Goal: Task Accomplishment & Management: Manage account settings

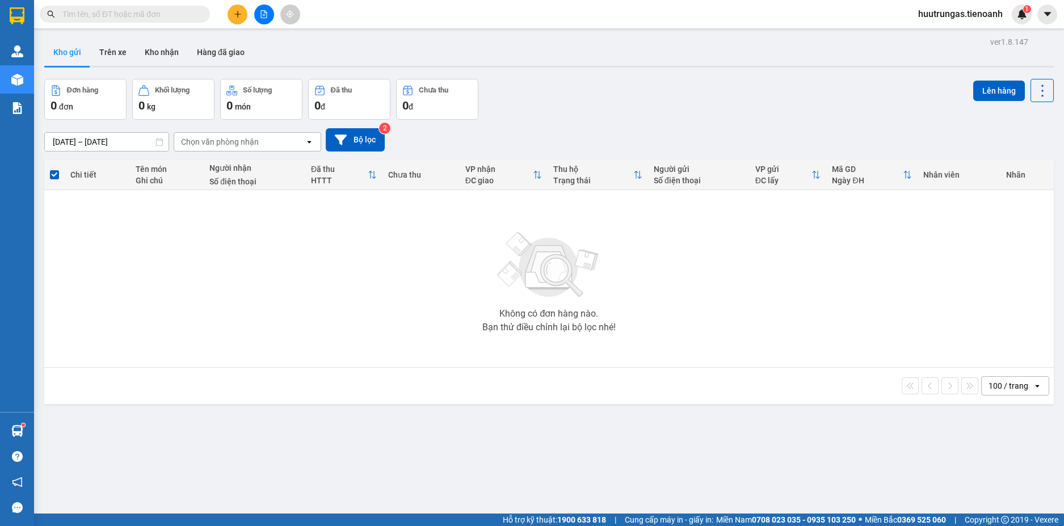
click at [60, 56] on button "Kho gửi" at bounding box center [67, 52] width 46 height 27
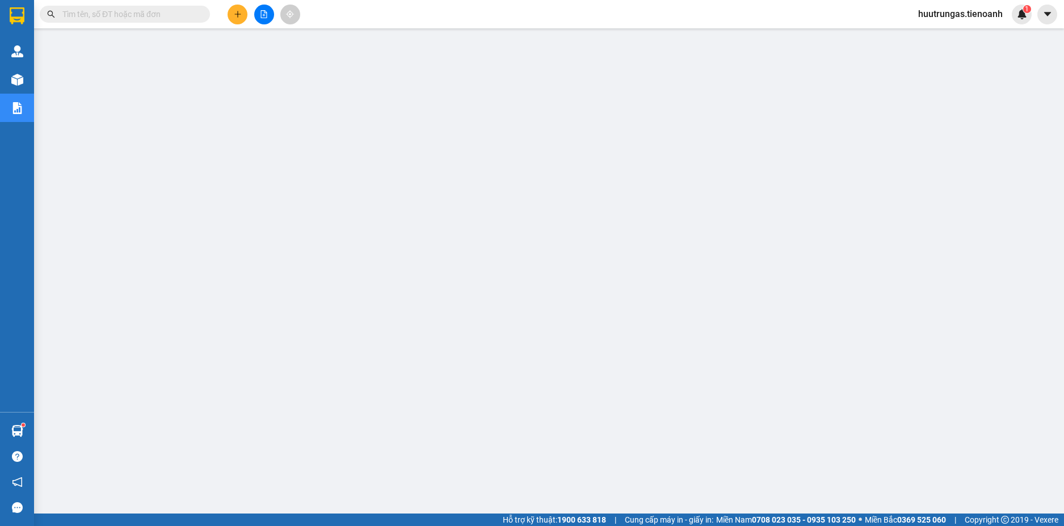
click at [947, 20] on span "huutrungas.tienoanh" at bounding box center [960, 14] width 103 height 14
click at [945, 33] on span "Đăng xuất" at bounding box center [965, 35] width 79 height 12
